Goal: Obtain resource: Obtain resource

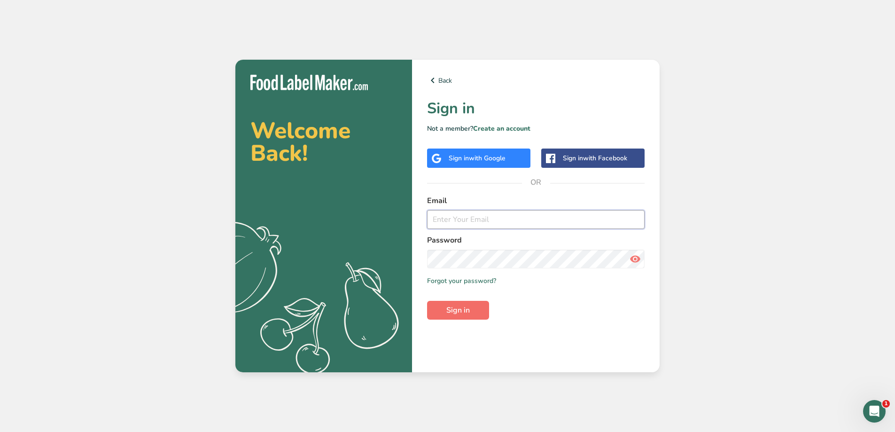
type input "[PERSON_NAME][EMAIL_ADDRESS][DOMAIN_NAME]"
click at [448, 311] on span "Sign in" at bounding box center [457, 309] width 23 height 11
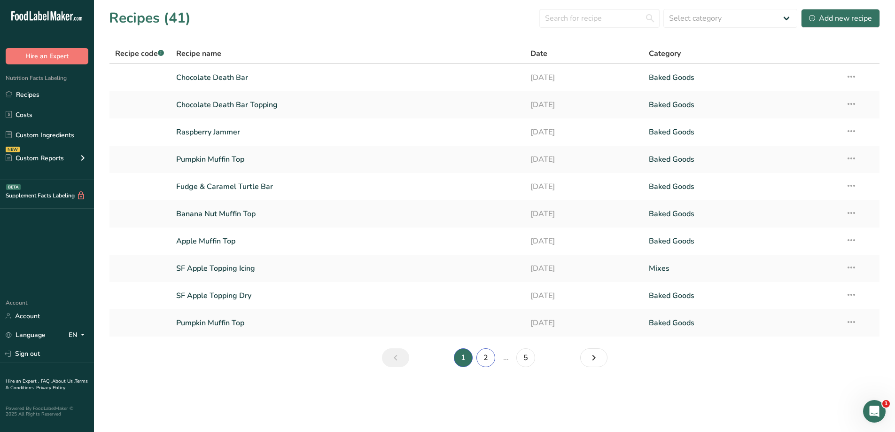
click at [488, 360] on link "2" at bounding box center [485, 357] width 19 height 19
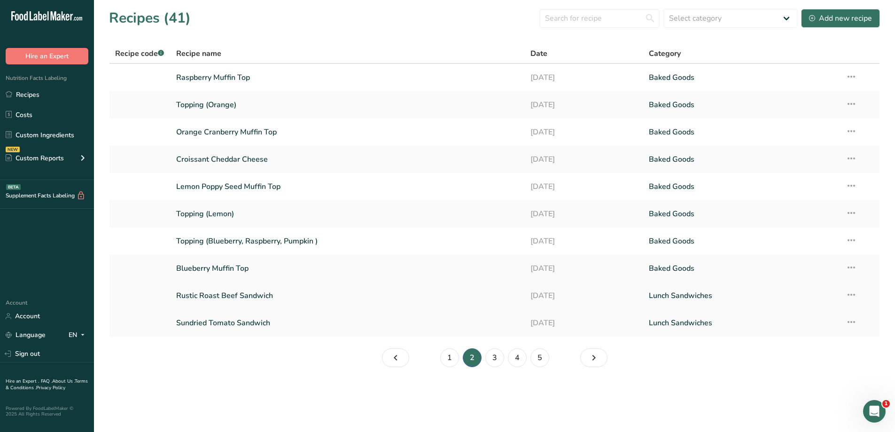
click at [322, 295] on link "Rustic Roast Beef Sandwich" at bounding box center [347, 296] width 343 height 20
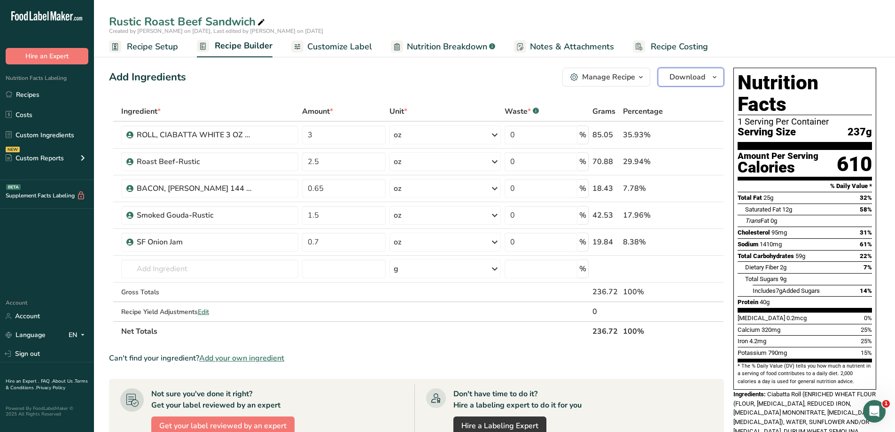
click at [684, 79] on span "Download" at bounding box center [687, 76] width 36 height 11
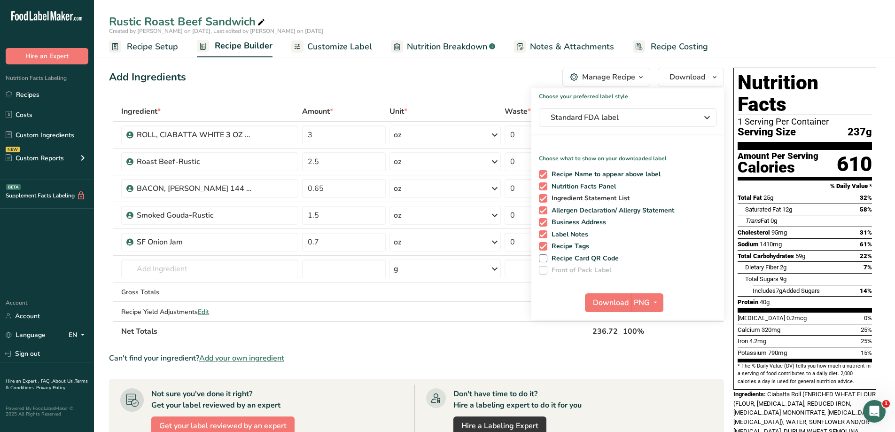
click at [542, 197] on span at bounding box center [543, 198] width 8 height 8
click at [542, 197] on input "Ingredient Statement List" at bounding box center [542, 198] width 6 height 6
checkbox input "false"
click at [545, 211] on span at bounding box center [543, 210] width 8 height 8
click at [545, 211] on input "Allergen Declaration/ Allergy Statement" at bounding box center [542, 210] width 6 height 6
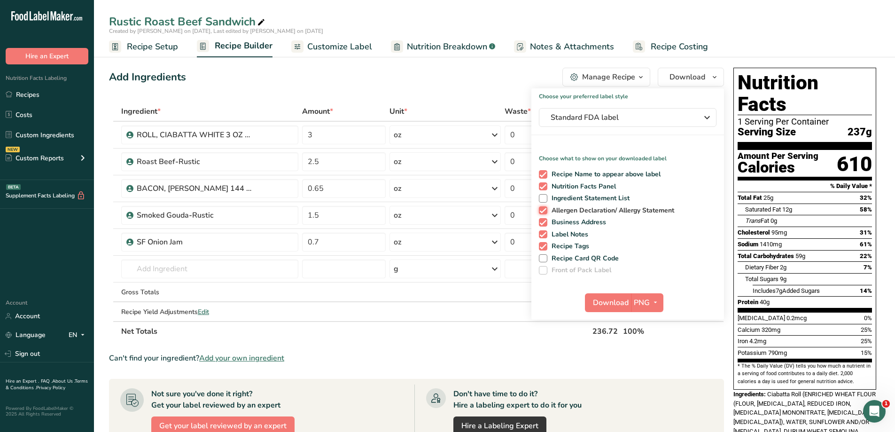
checkbox input "false"
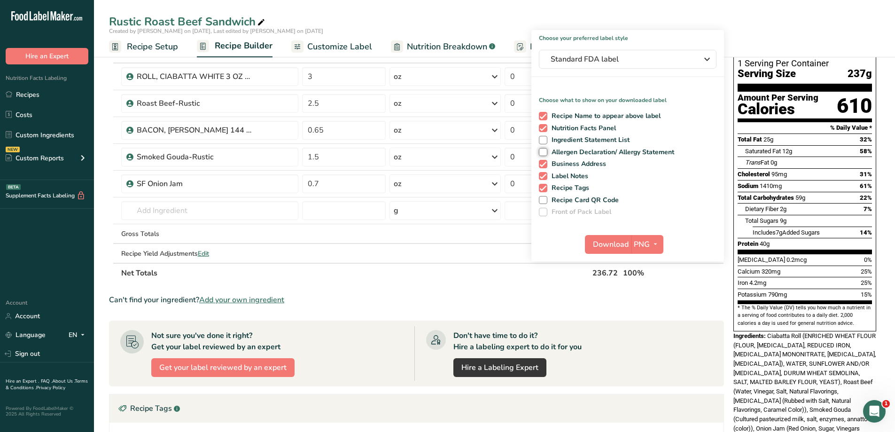
scroll to position [47, 0]
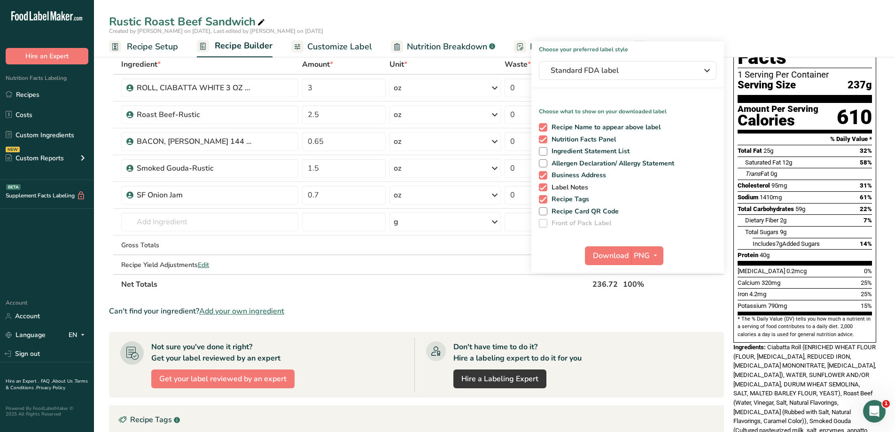
click at [544, 188] on span at bounding box center [543, 187] width 8 height 8
click at [544, 188] on input "Label Notes" at bounding box center [542, 187] width 6 height 6
checkbox input "false"
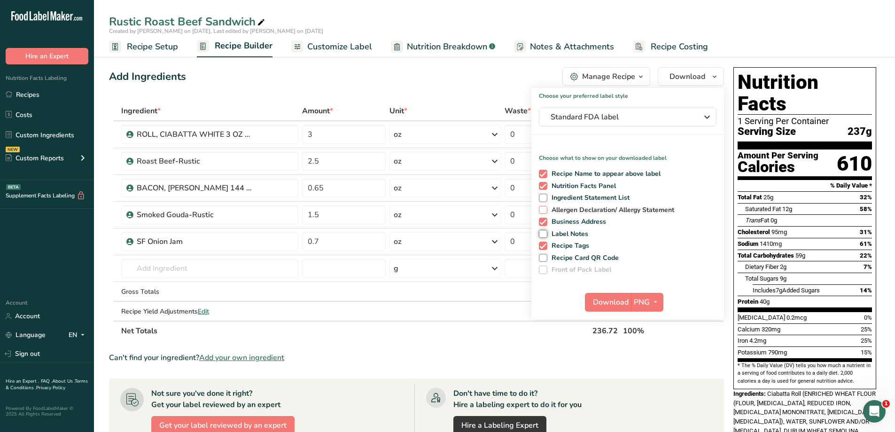
scroll to position [0, 0]
click at [543, 199] on span at bounding box center [543, 198] width 8 height 8
click at [543, 199] on input "Ingredient Statement List" at bounding box center [542, 198] width 6 height 6
checkbox input "true"
click at [599, 301] on span "Download" at bounding box center [611, 302] width 36 height 11
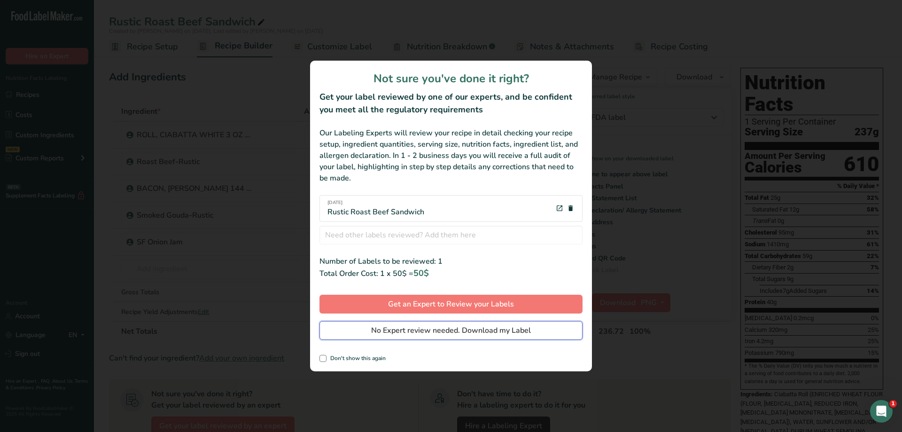
click at [494, 333] on span "No Expert review needed. Download my Label" at bounding box center [451, 330] width 160 height 11
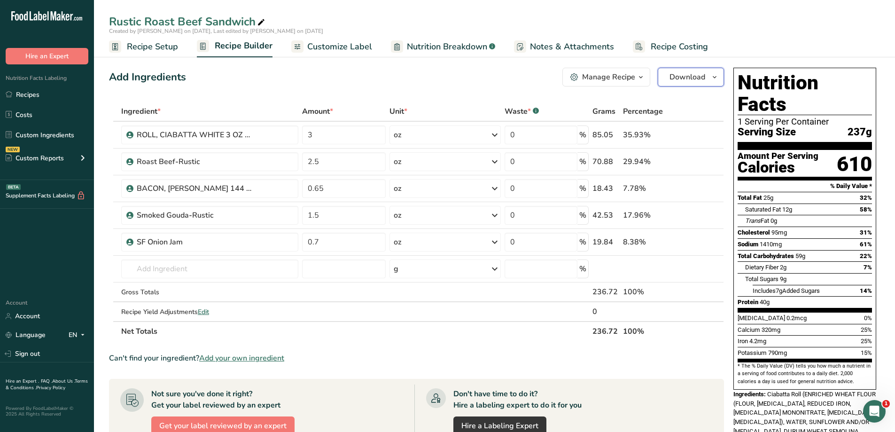
click at [692, 79] on span "Download" at bounding box center [687, 76] width 36 height 11
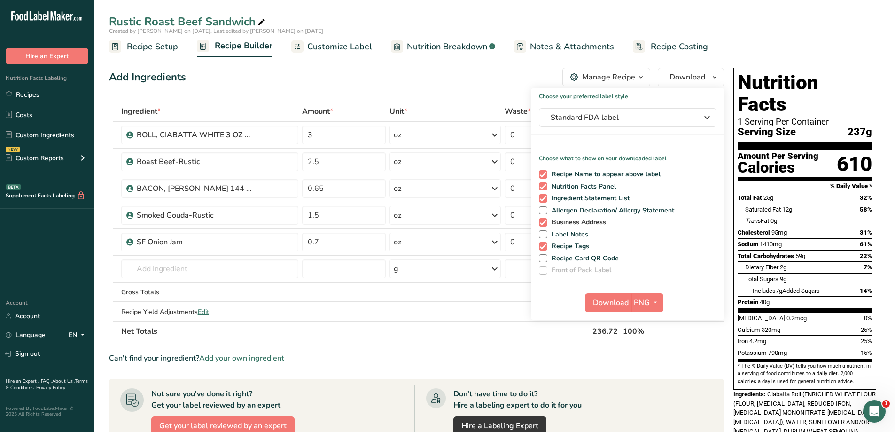
click at [544, 221] on span at bounding box center [543, 222] width 8 height 8
click at [544, 221] on input "Business Address" at bounding box center [542, 222] width 6 height 6
checkbox input "false"
click at [543, 248] on span at bounding box center [543, 246] width 8 height 8
click at [543, 248] on input "Recipe Tags" at bounding box center [542, 246] width 6 height 6
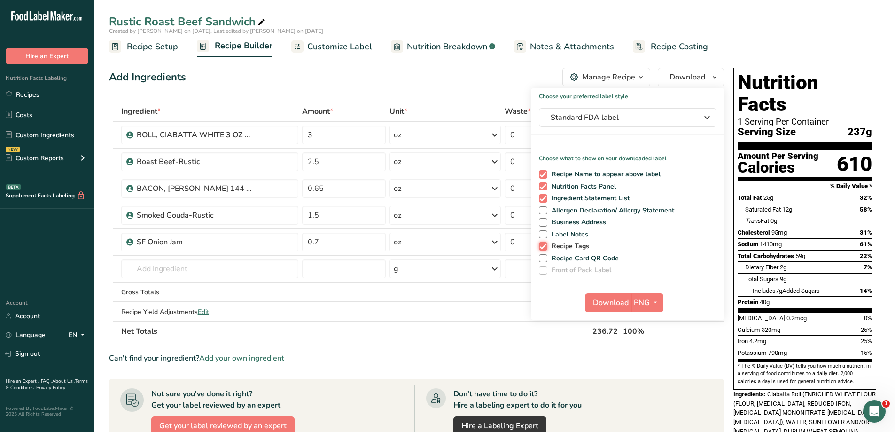
checkbox input "false"
click at [649, 299] on span "PNG" at bounding box center [642, 302] width 16 height 11
click at [654, 322] on link "PNG" at bounding box center [648, 321] width 30 height 15
click at [612, 305] on span "Download" at bounding box center [611, 302] width 36 height 11
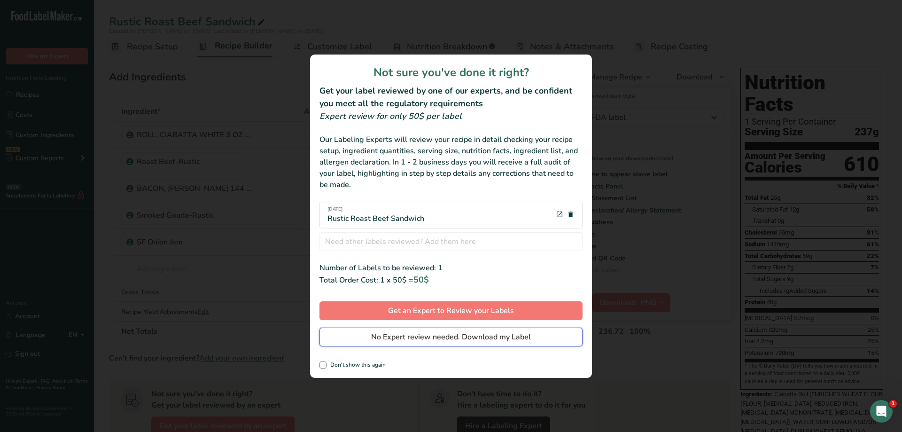
click at [488, 338] on span "No Expert review needed. Download my Label" at bounding box center [451, 336] width 160 height 11
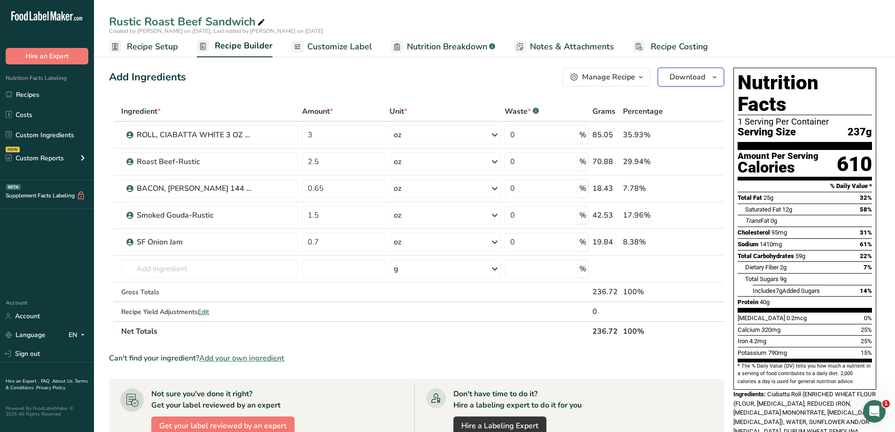
click at [678, 77] on span "Download" at bounding box center [687, 76] width 36 height 11
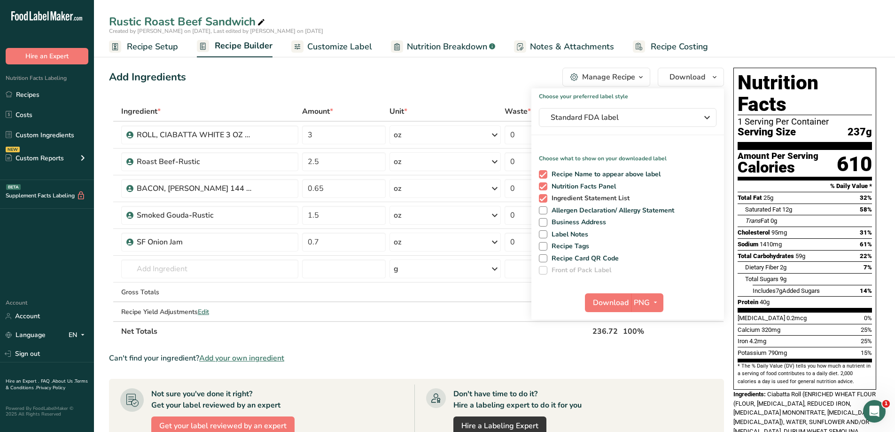
click at [545, 200] on span at bounding box center [543, 198] width 8 height 8
click at [545, 200] on input "Ingredient Statement List" at bounding box center [542, 198] width 6 height 6
checkbox input "false"
click at [613, 302] on span "Download" at bounding box center [611, 302] width 36 height 11
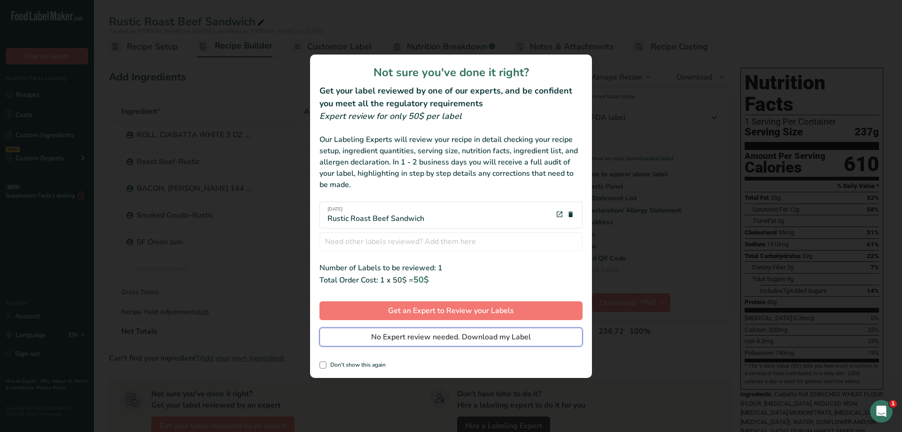
click at [442, 343] on button "No Expert review needed. Download my Label" at bounding box center [450, 336] width 263 height 19
